Goal: Information Seeking & Learning: Check status

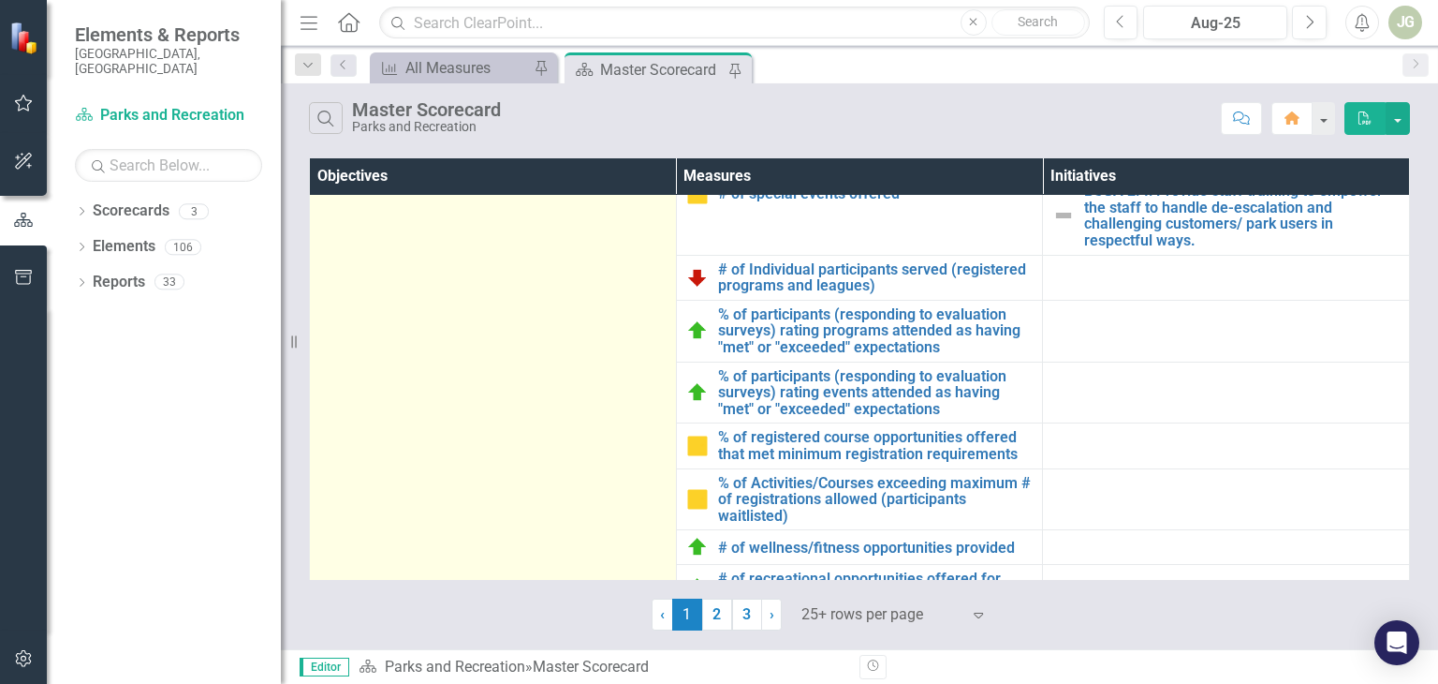
scroll to position [960, 0]
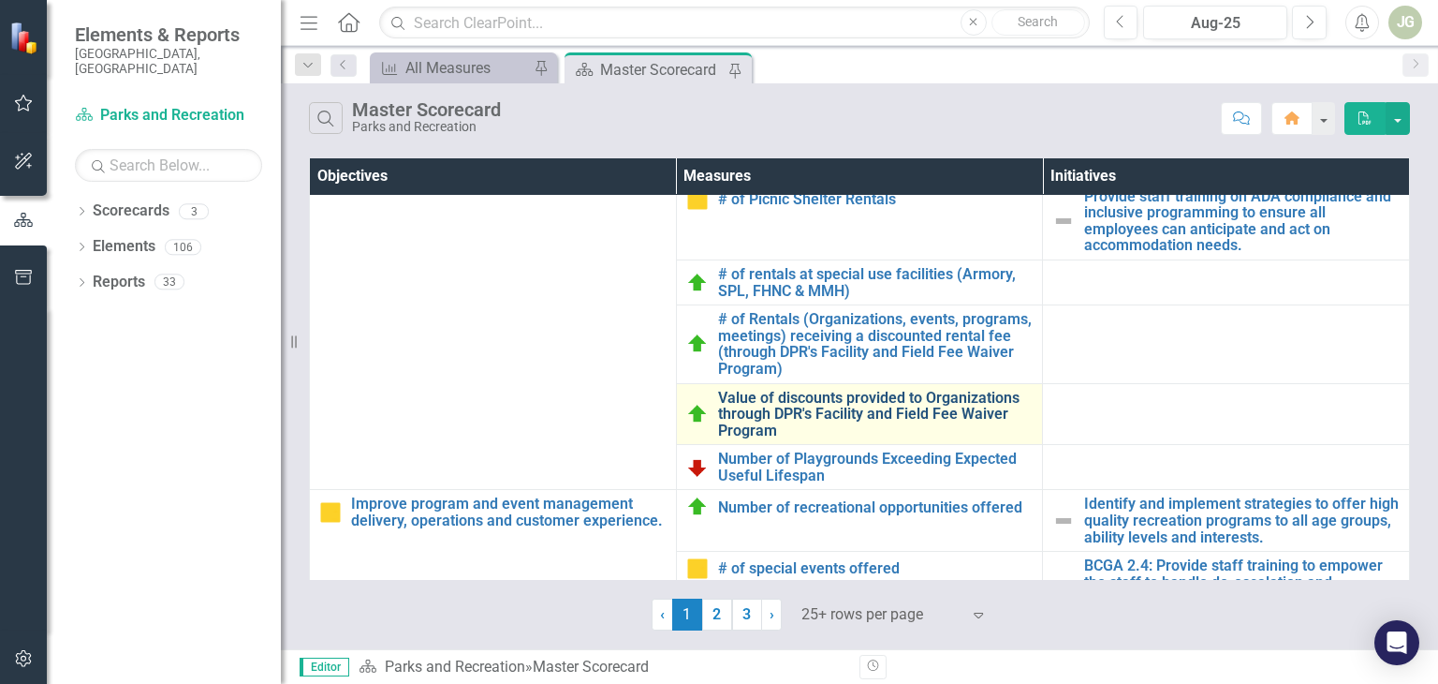
click at [816, 413] on link "Value of discounts provided to Organizations through DPR's Facility and Field F…" at bounding box center [876, 415] width 316 height 50
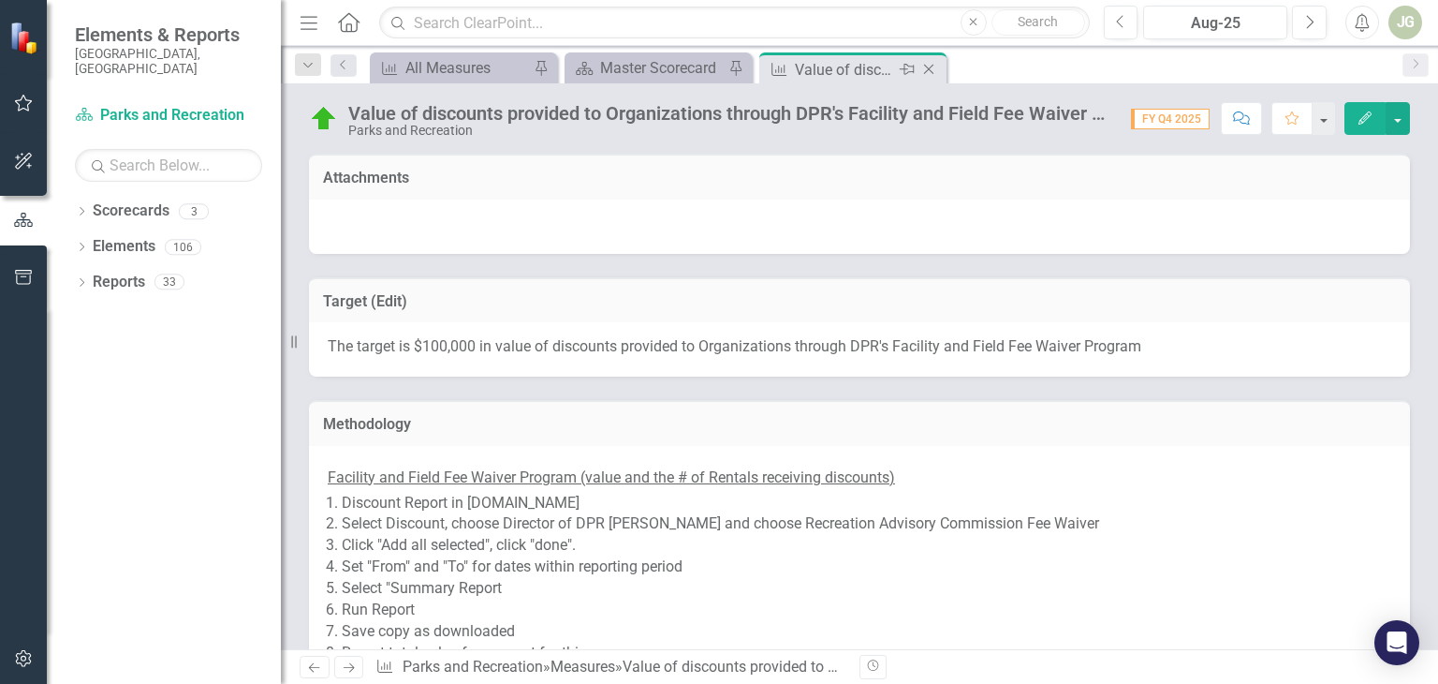
click at [925, 63] on icon "Close" at bounding box center [929, 69] width 19 height 15
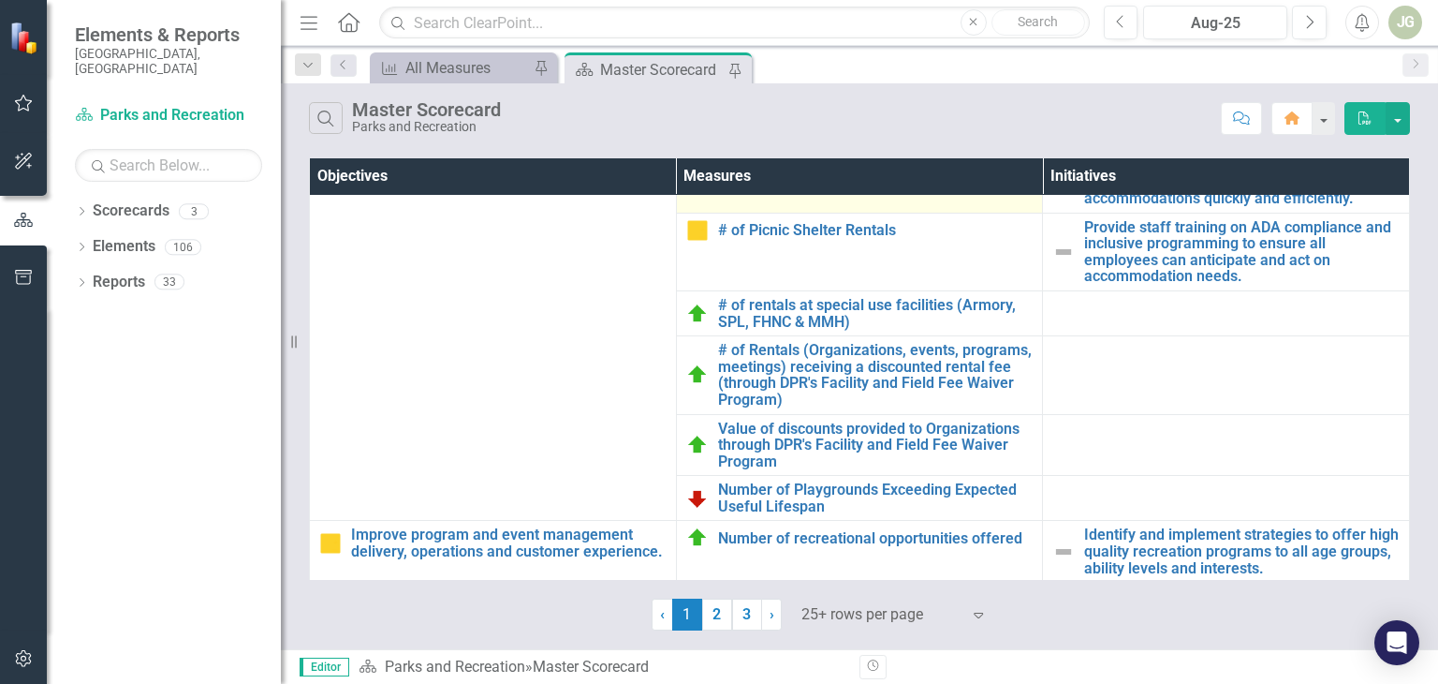
scroll to position [936, 0]
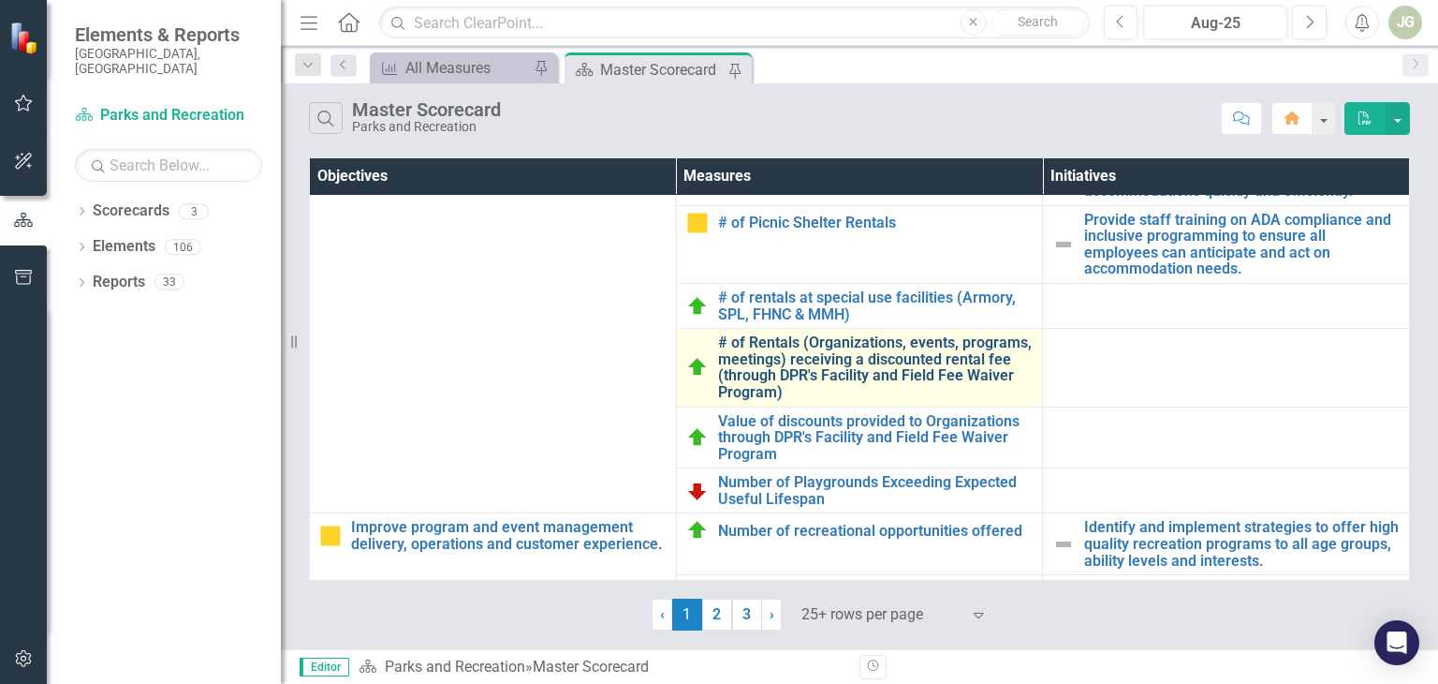
click at [839, 345] on link "# of Rentals (Organizations, events, programs, meetings) receiving a discounted…" at bounding box center [876, 367] width 316 height 66
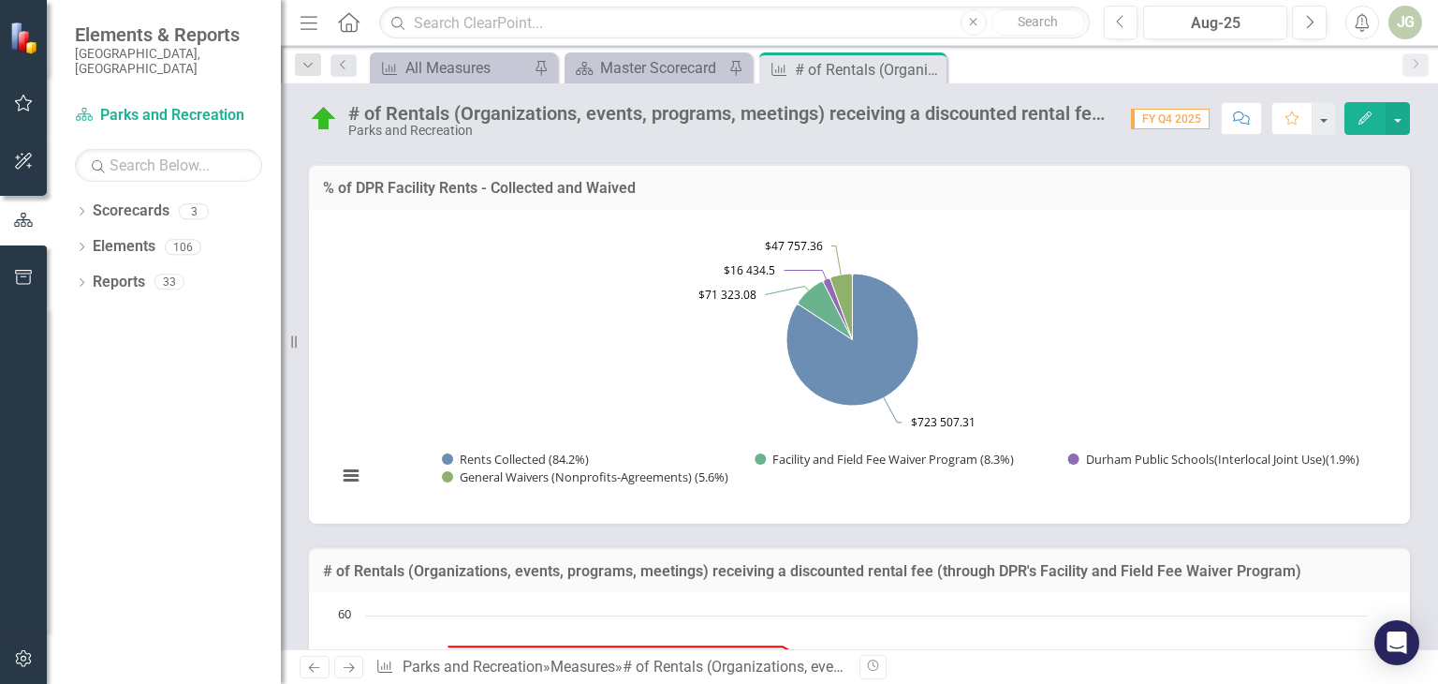
scroll to position [1124, 0]
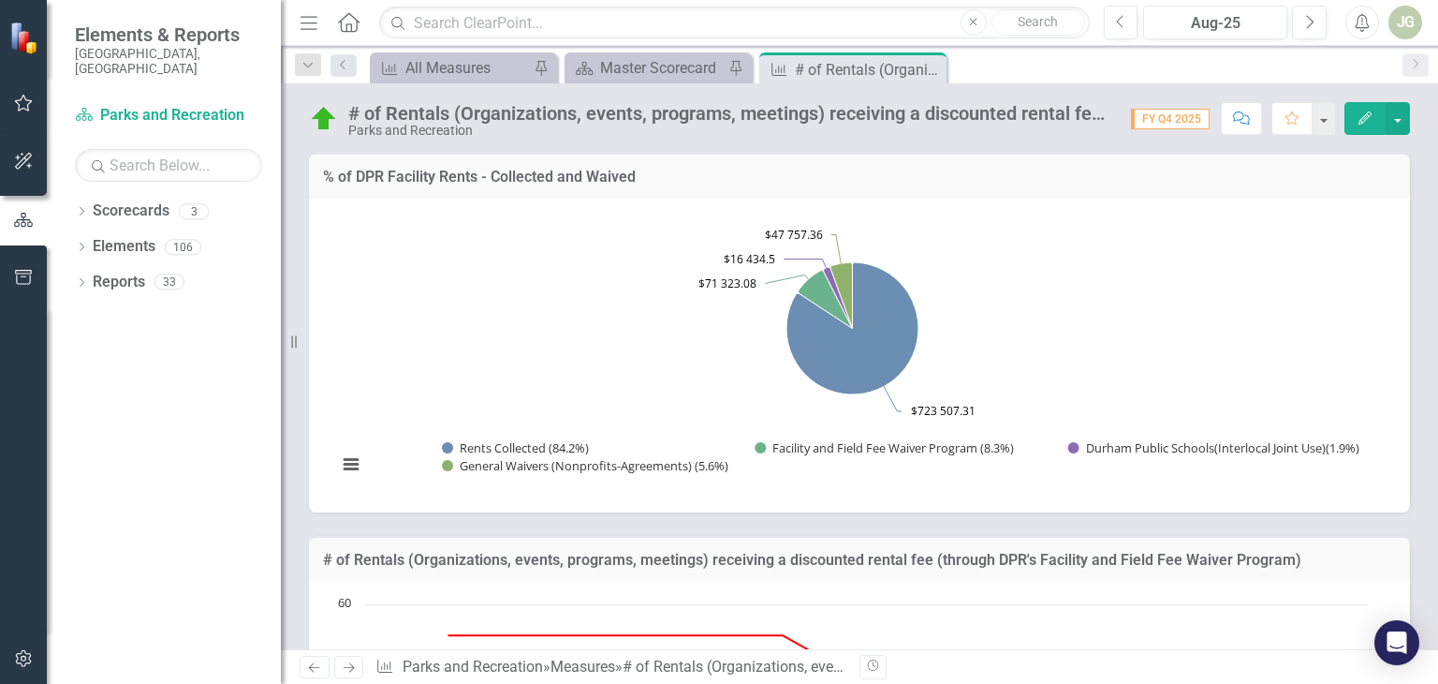
click at [537, 341] on rect "Interactive chart" at bounding box center [853, 353] width 1050 height 281
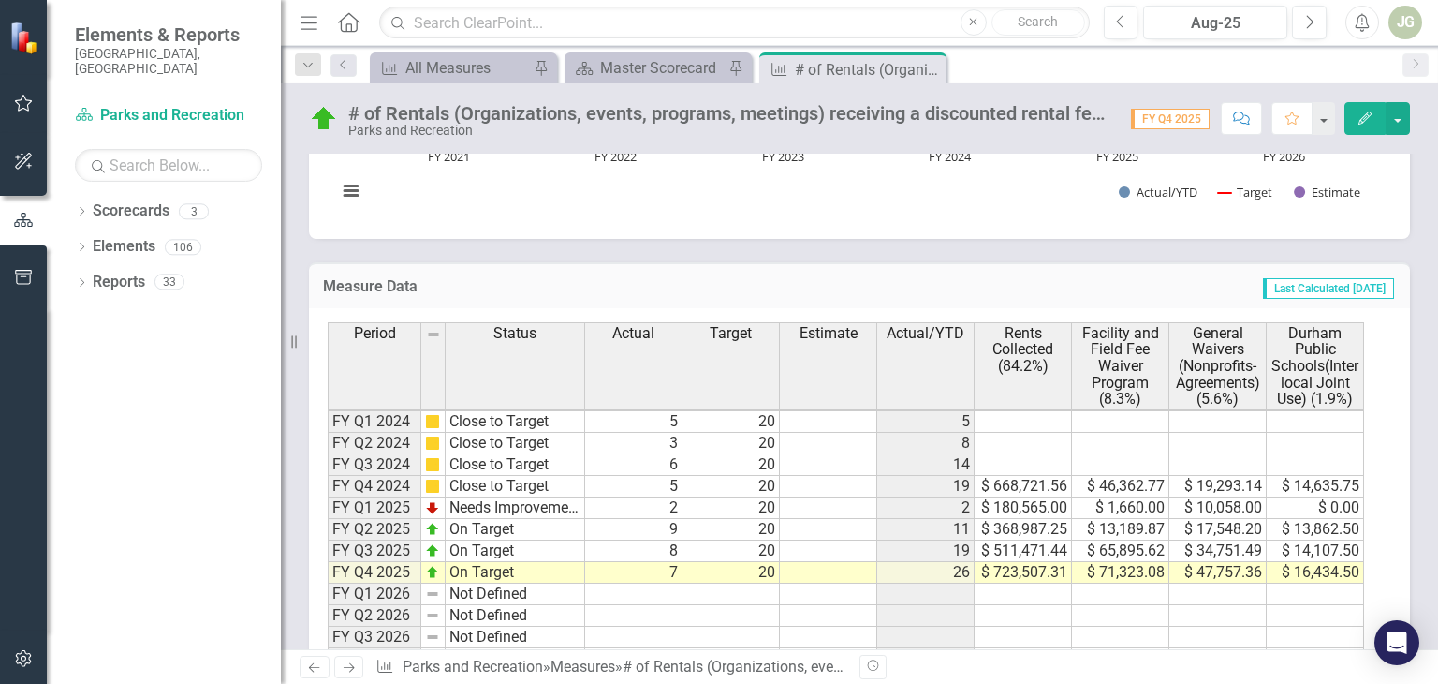
scroll to position [1842, 0]
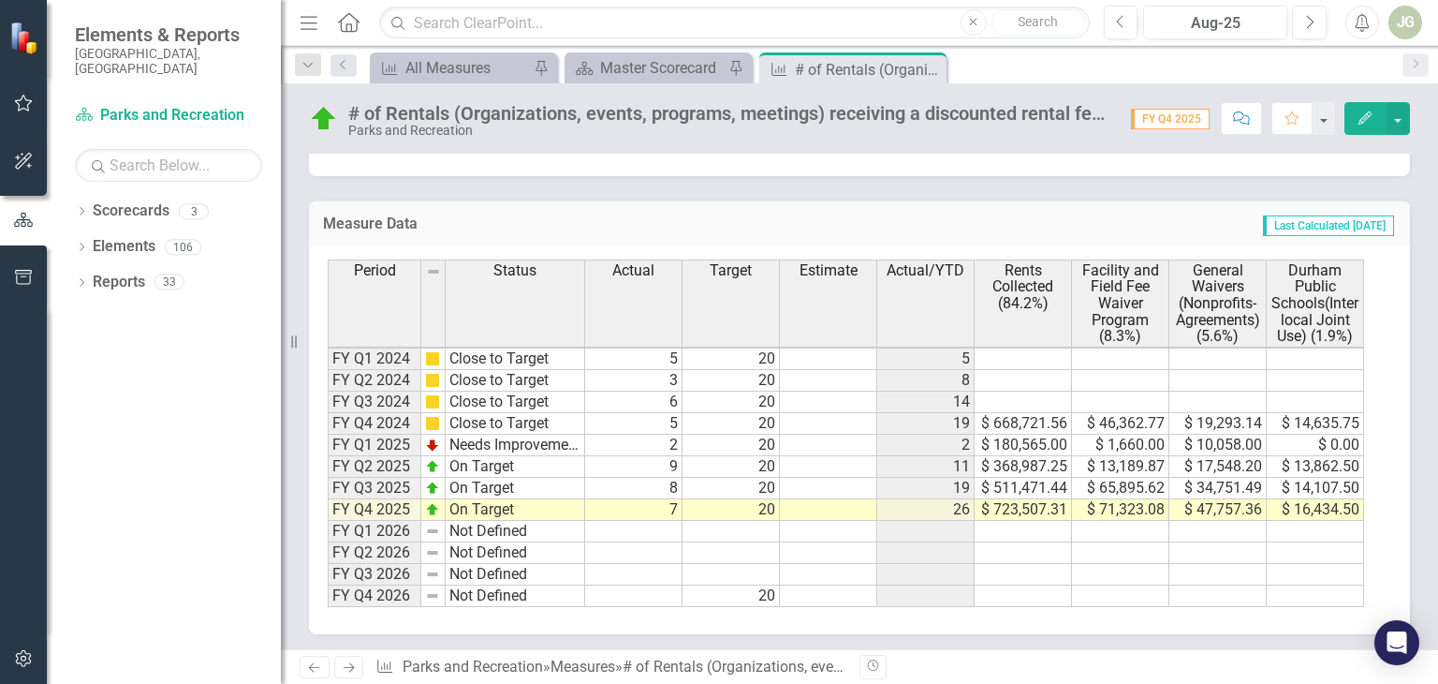
click at [598, 521] on td at bounding box center [633, 532] width 97 height 22
click at [935, 75] on icon "Close" at bounding box center [929, 69] width 19 height 15
